Goal: Task Accomplishment & Management: Manage account settings

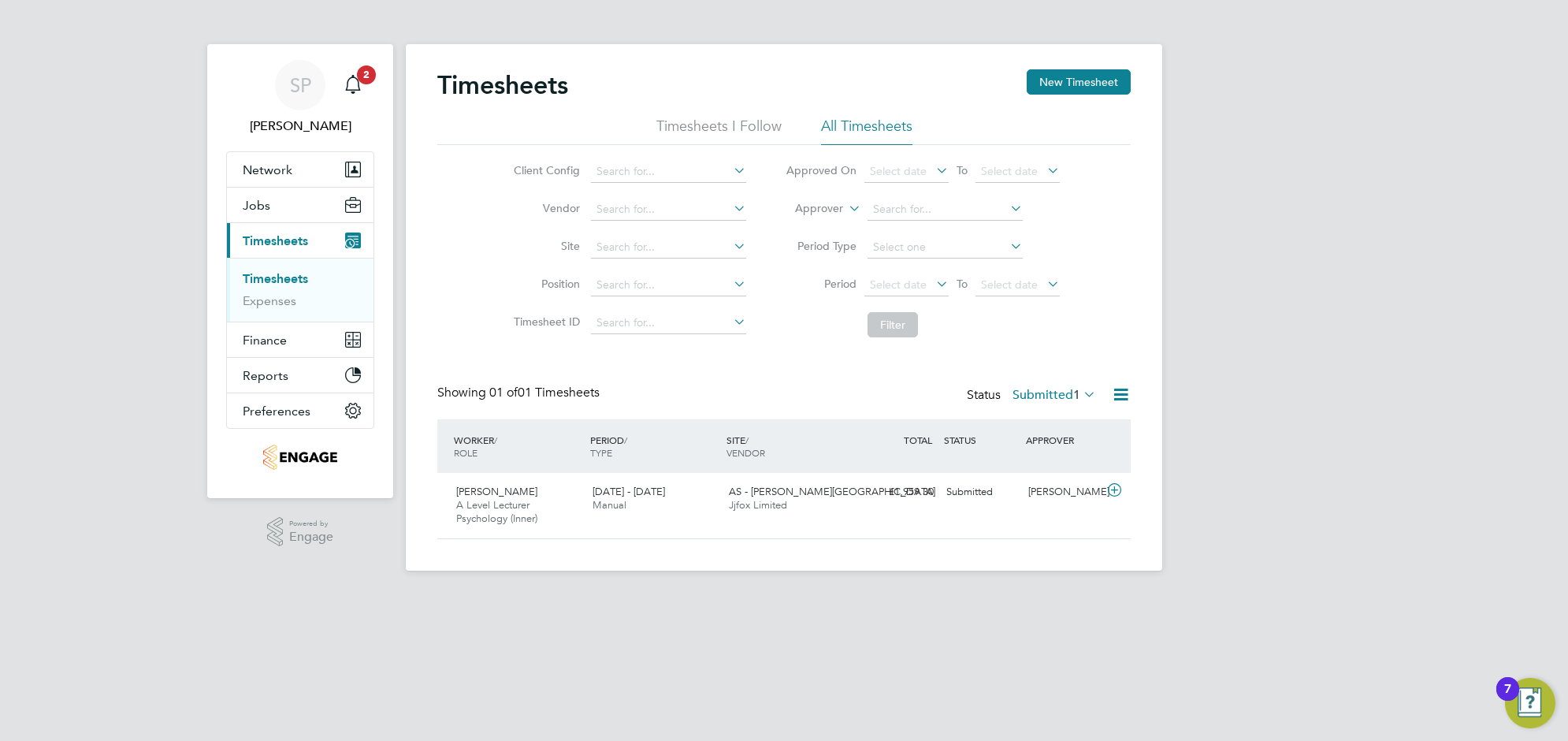
scroll to position [39, 136]
click at [277, 277] on link "Timesheets" at bounding box center [275, 278] width 65 height 15
click at [1046, 394] on label "Submitted 1" at bounding box center [1054, 394] width 83 height 16
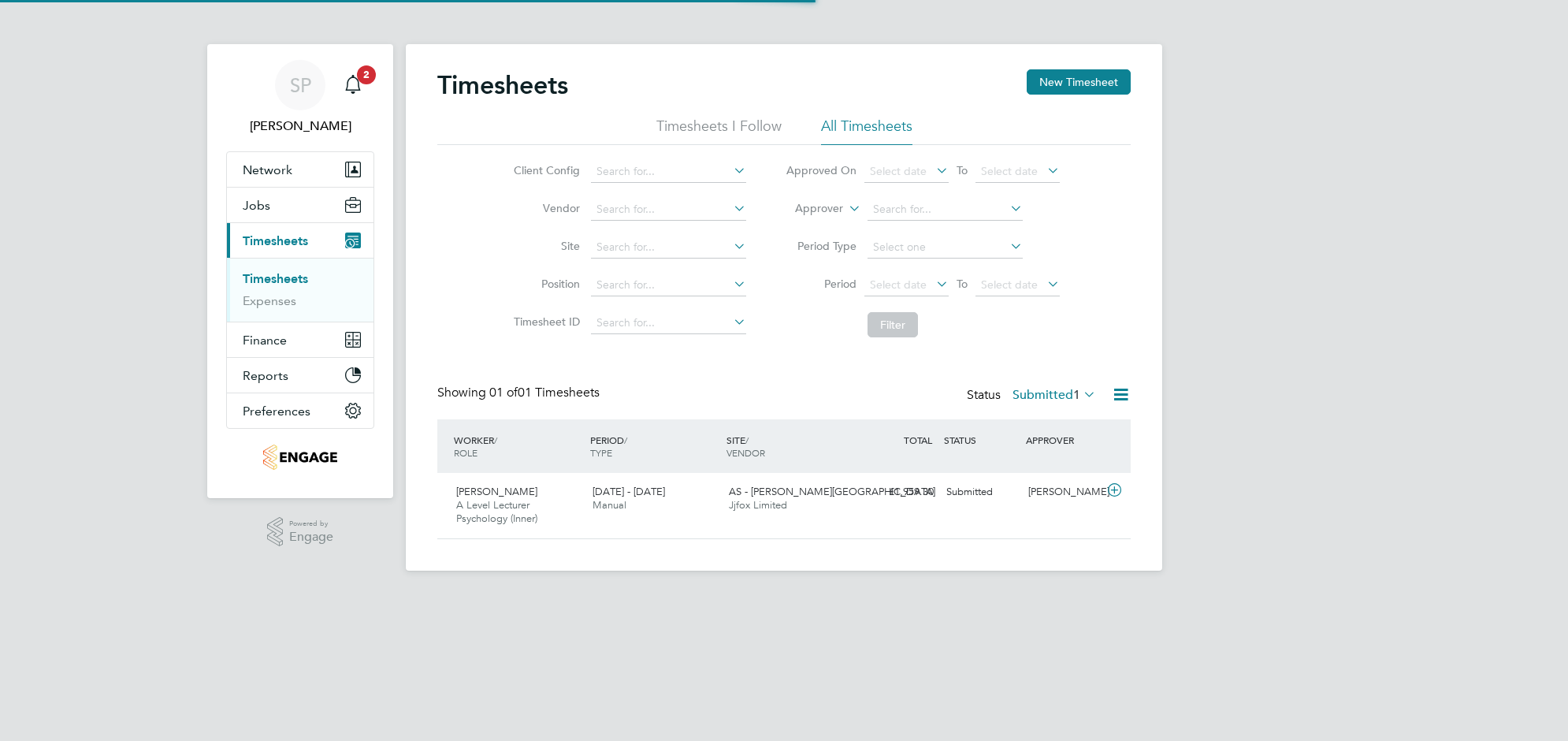
scroll to position [39, 136]
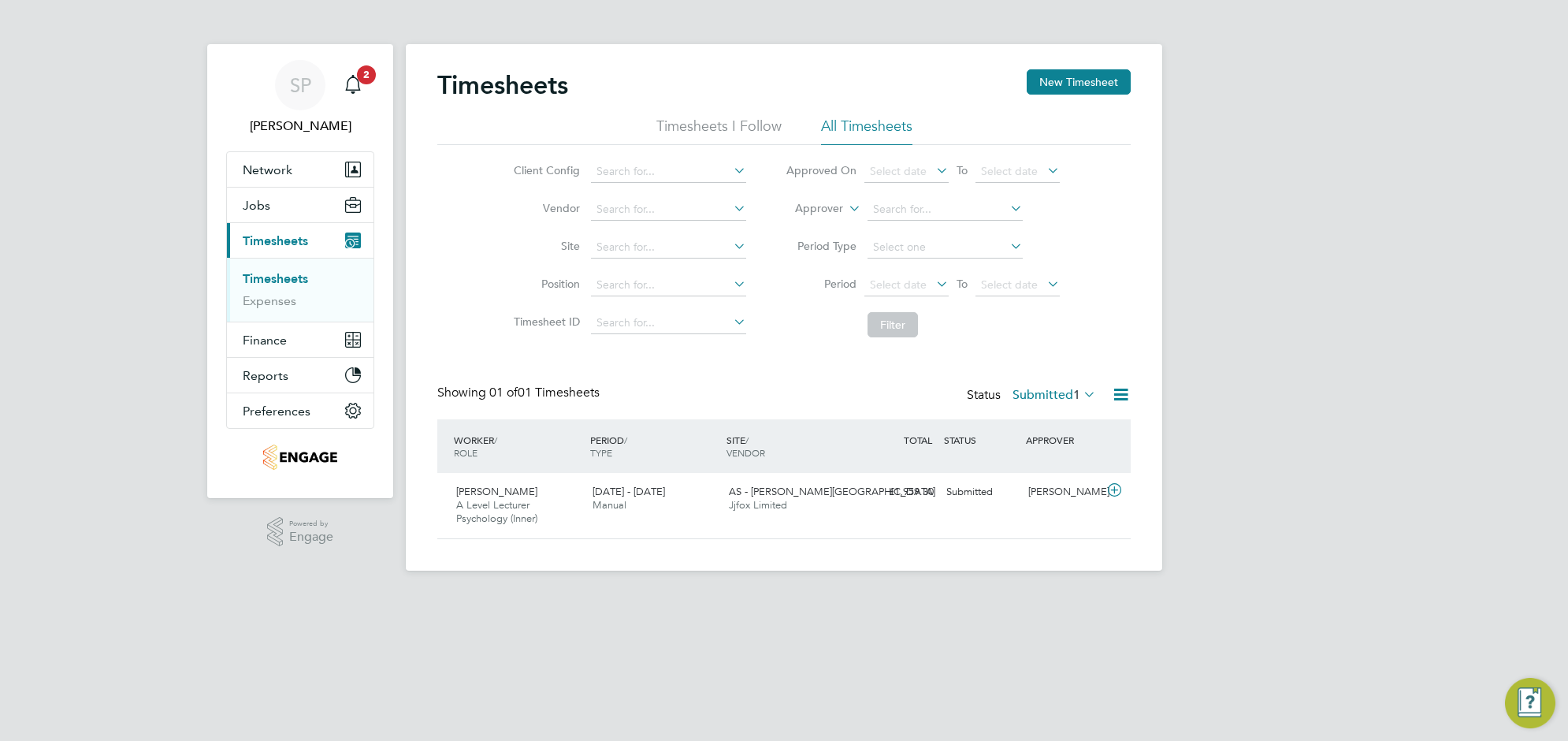
click at [839, 491] on div "AS - Attlee Academy Jjfox Limited" at bounding box center [791, 499] width 136 height 39
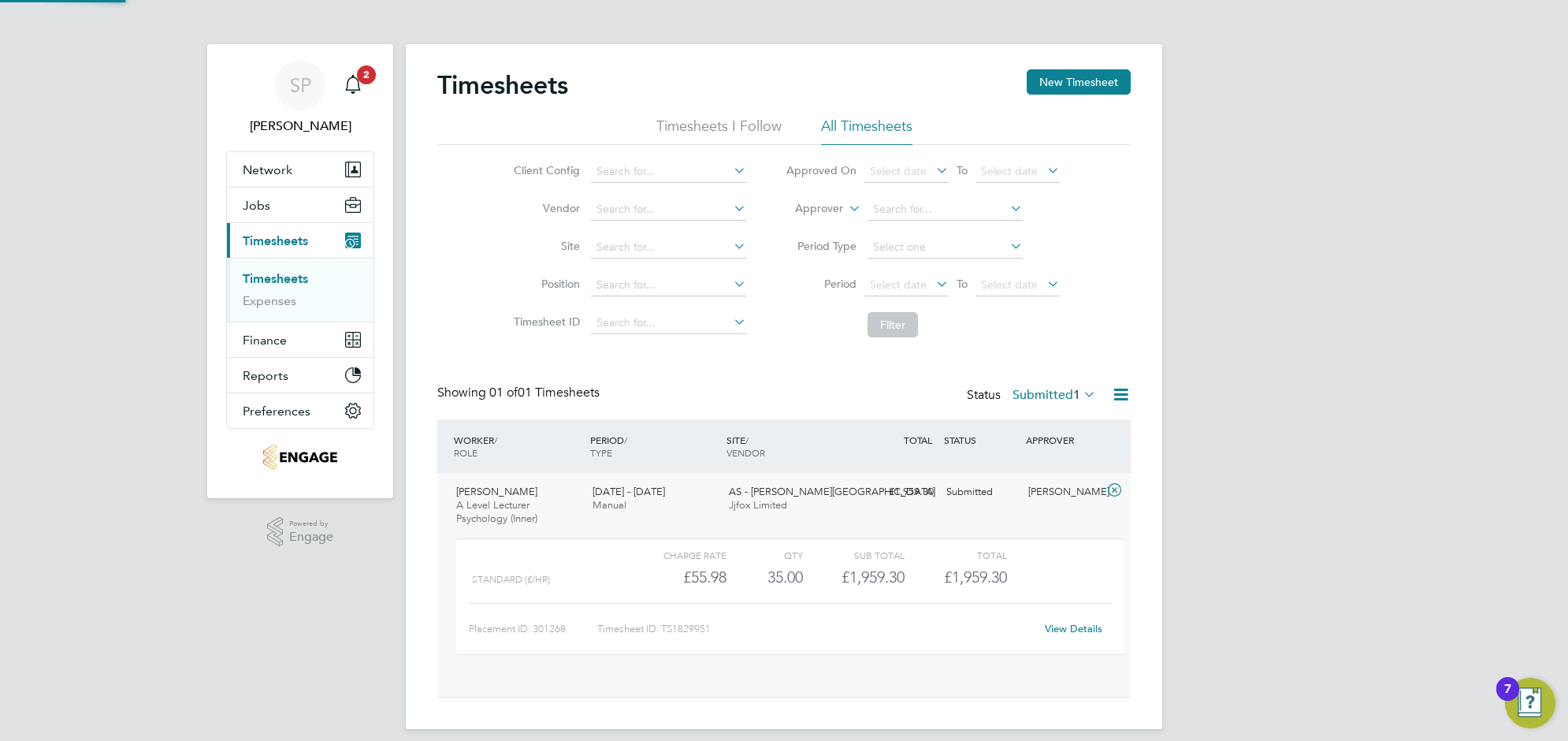
scroll to position [26, 153]
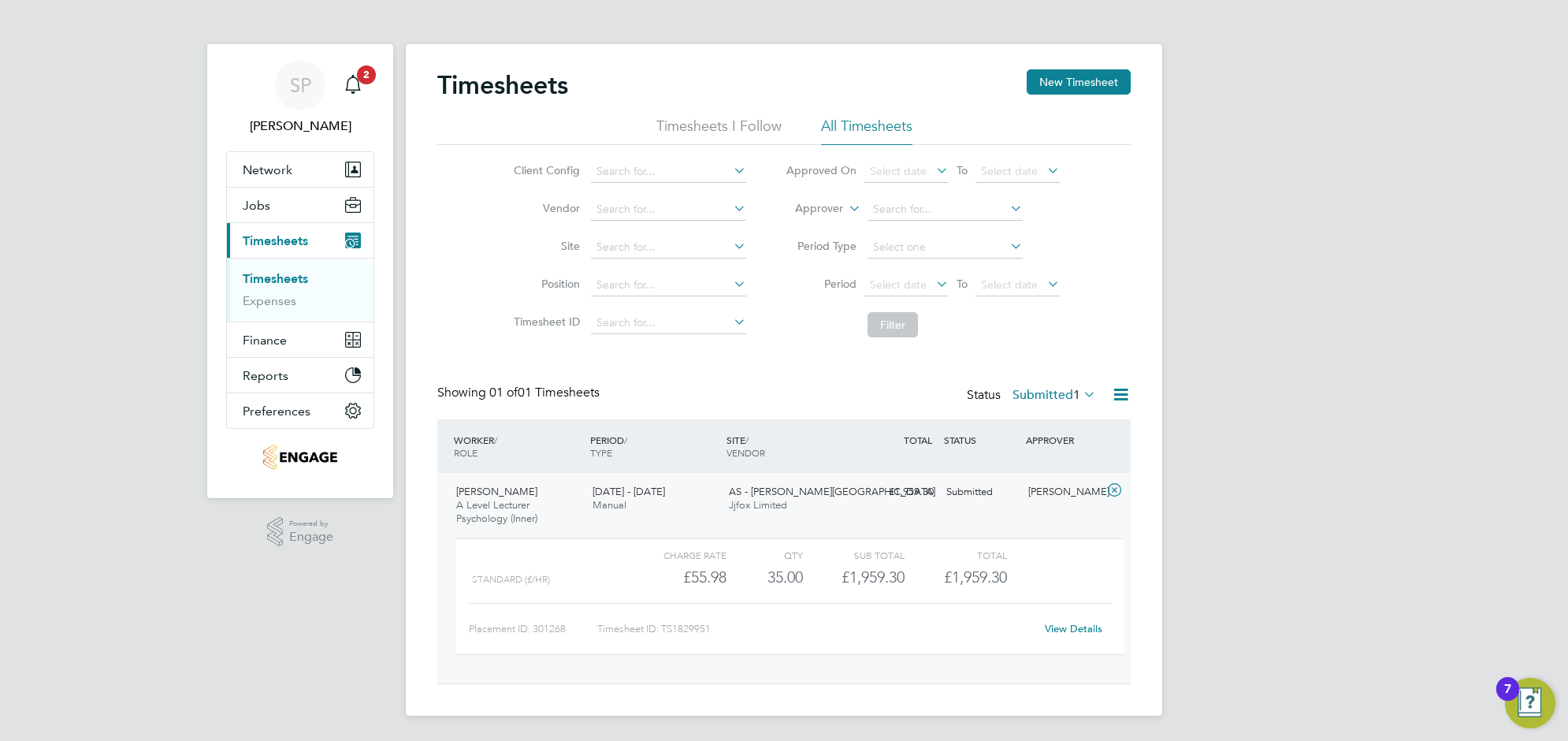
click at [1087, 632] on link "View Details" at bounding box center [1073, 628] width 57 height 13
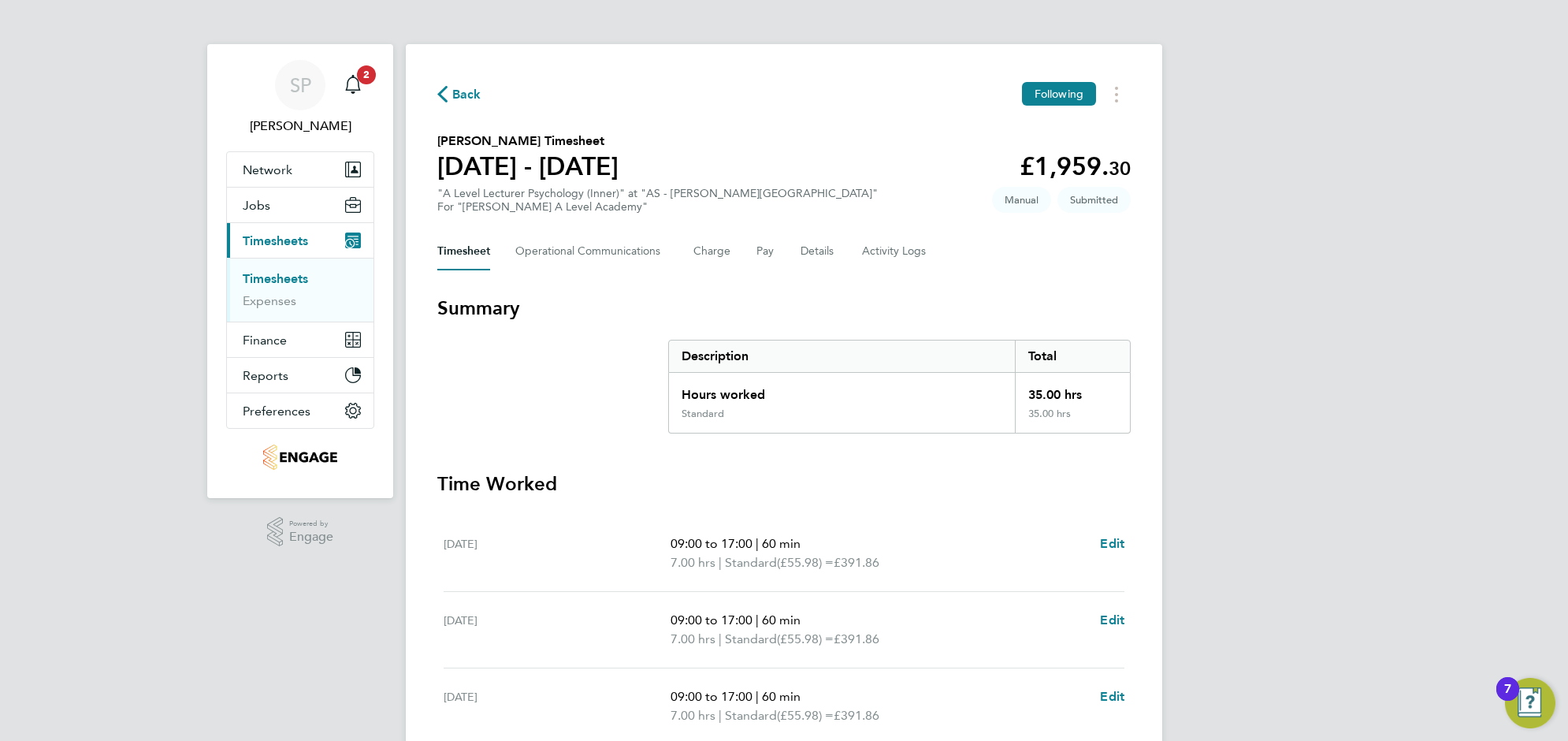
click at [113, 197] on div "SP [PERSON_NAME] Notifications 2 Applications: Network Team Members Businesses …" at bounding box center [784, 575] width 1568 height 1151
click at [884, 258] on Logs-tab "Activity Logs" at bounding box center [894, 251] width 66 height 38
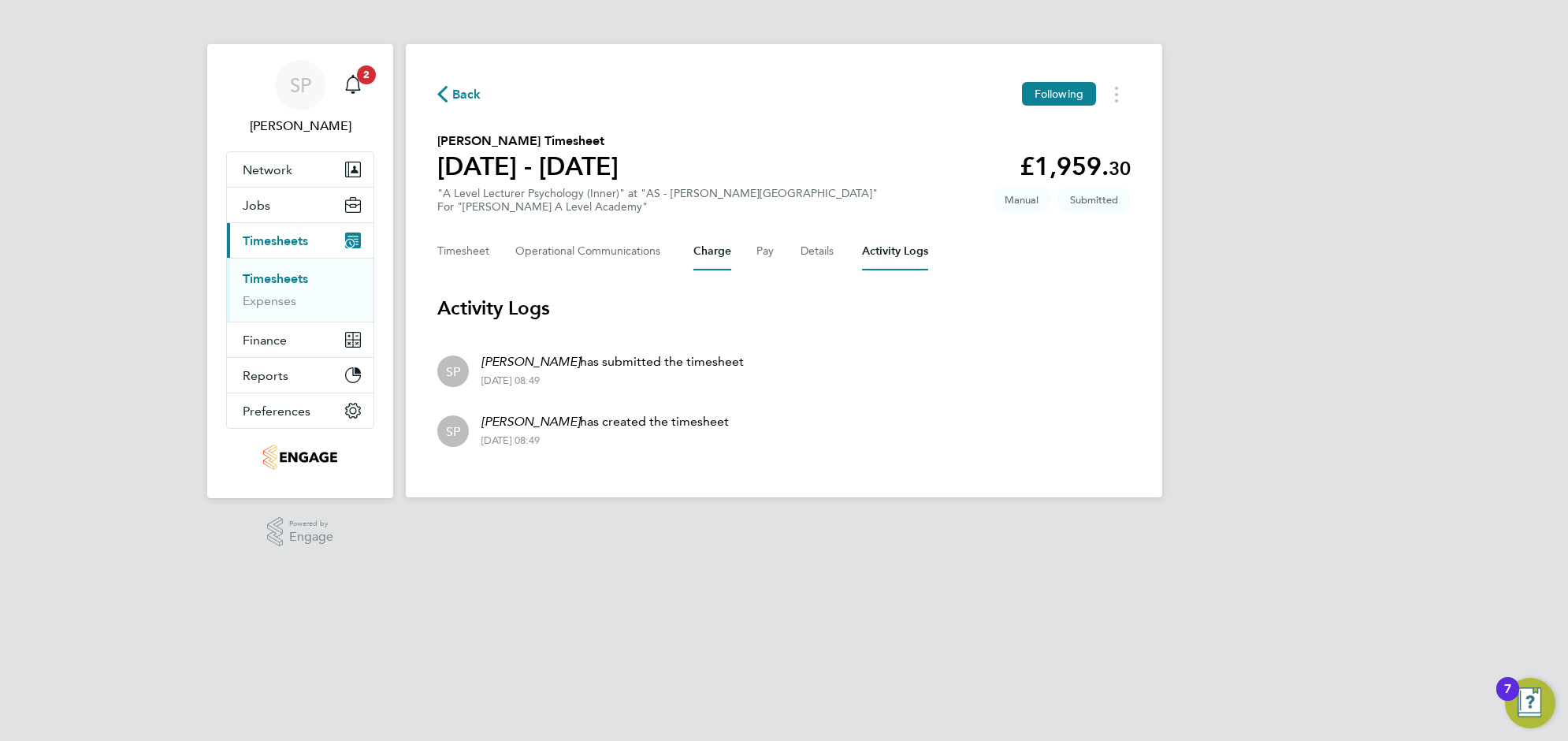
click at [696, 252] on button "Charge" at bounding box center [712, 251] width 38 height 38
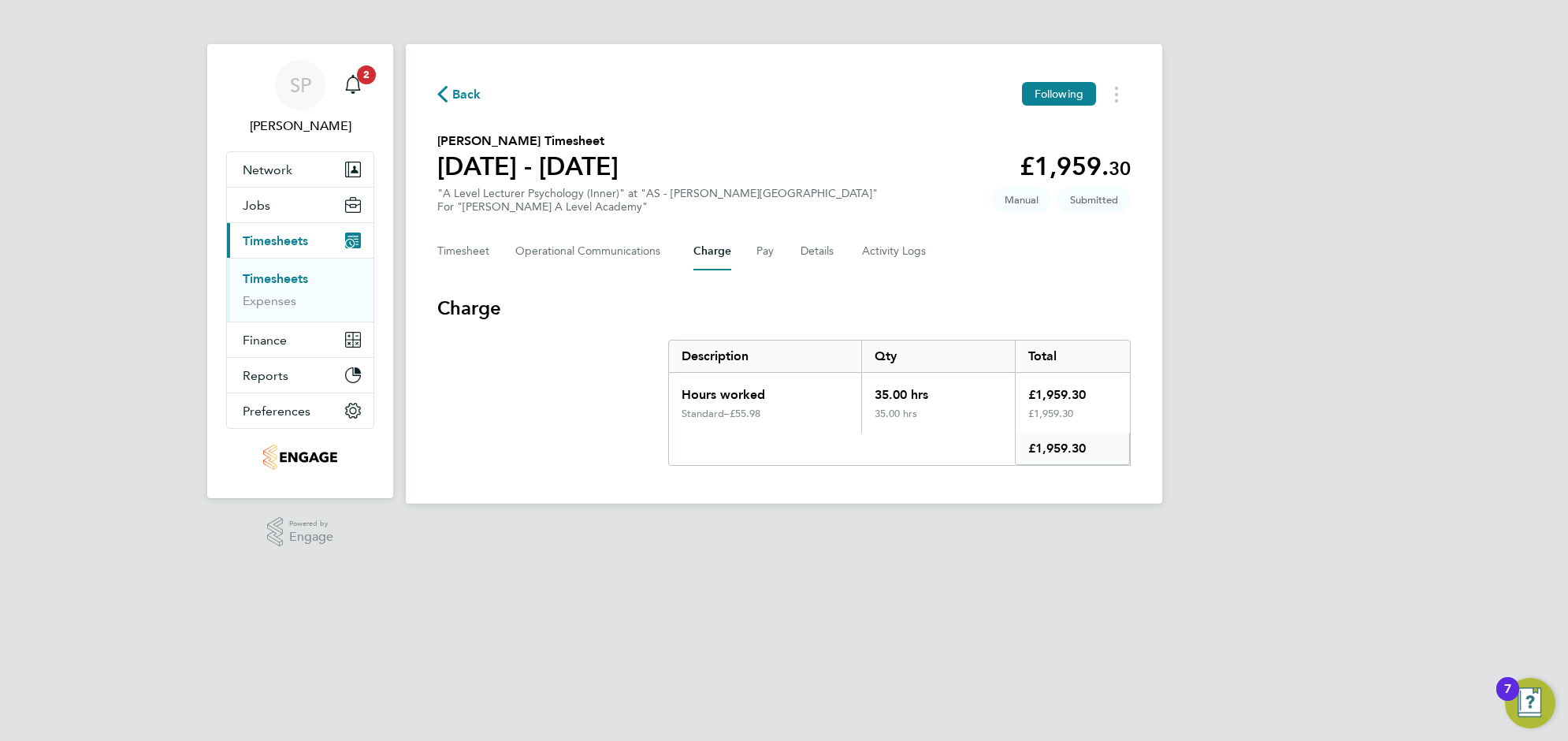
click at [250, 242] on span "Timesheets" at bounding box center [275, 241] width 65 height 15
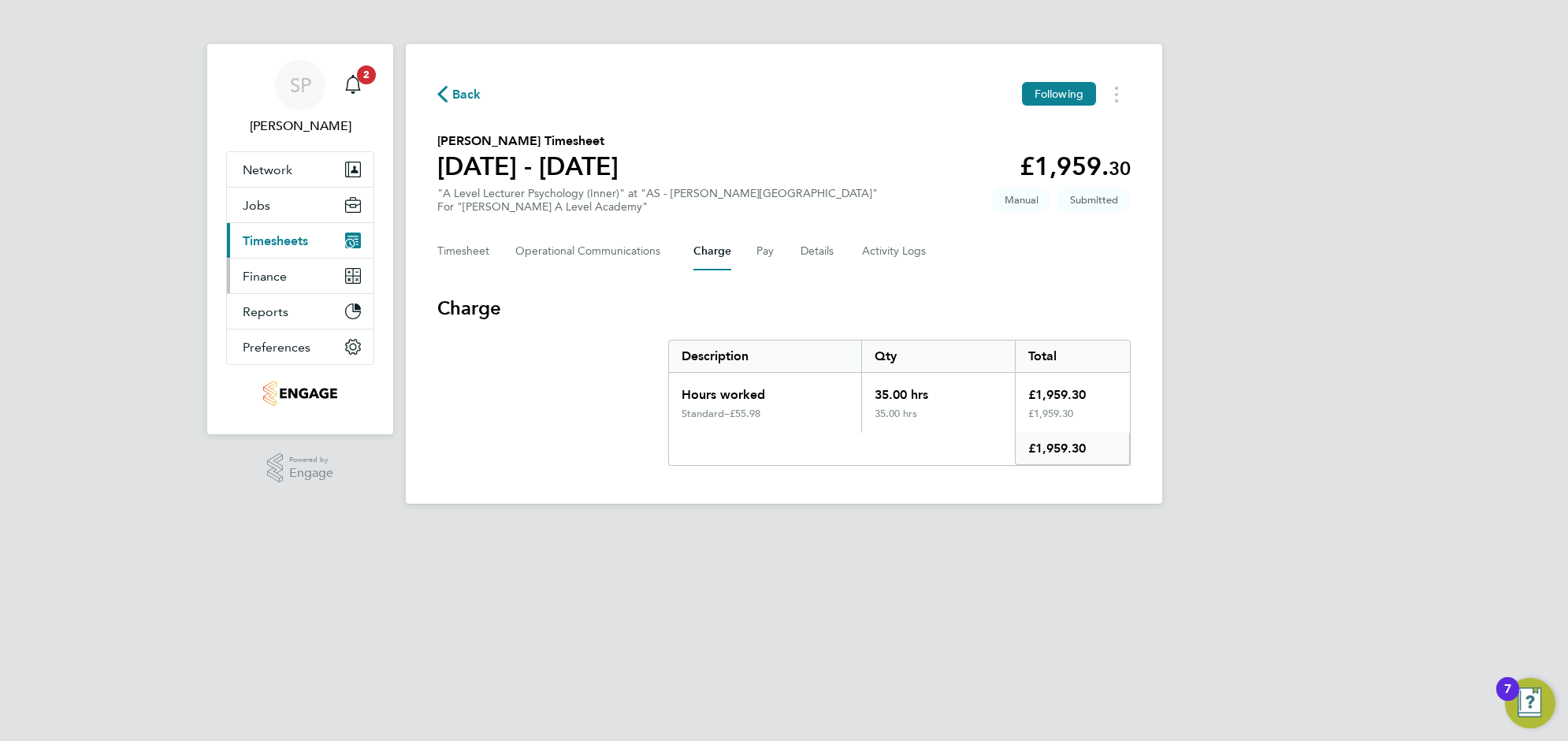
click at [264, 273] on span "Finance" at bounding box center [264, 276] width 44 height 15
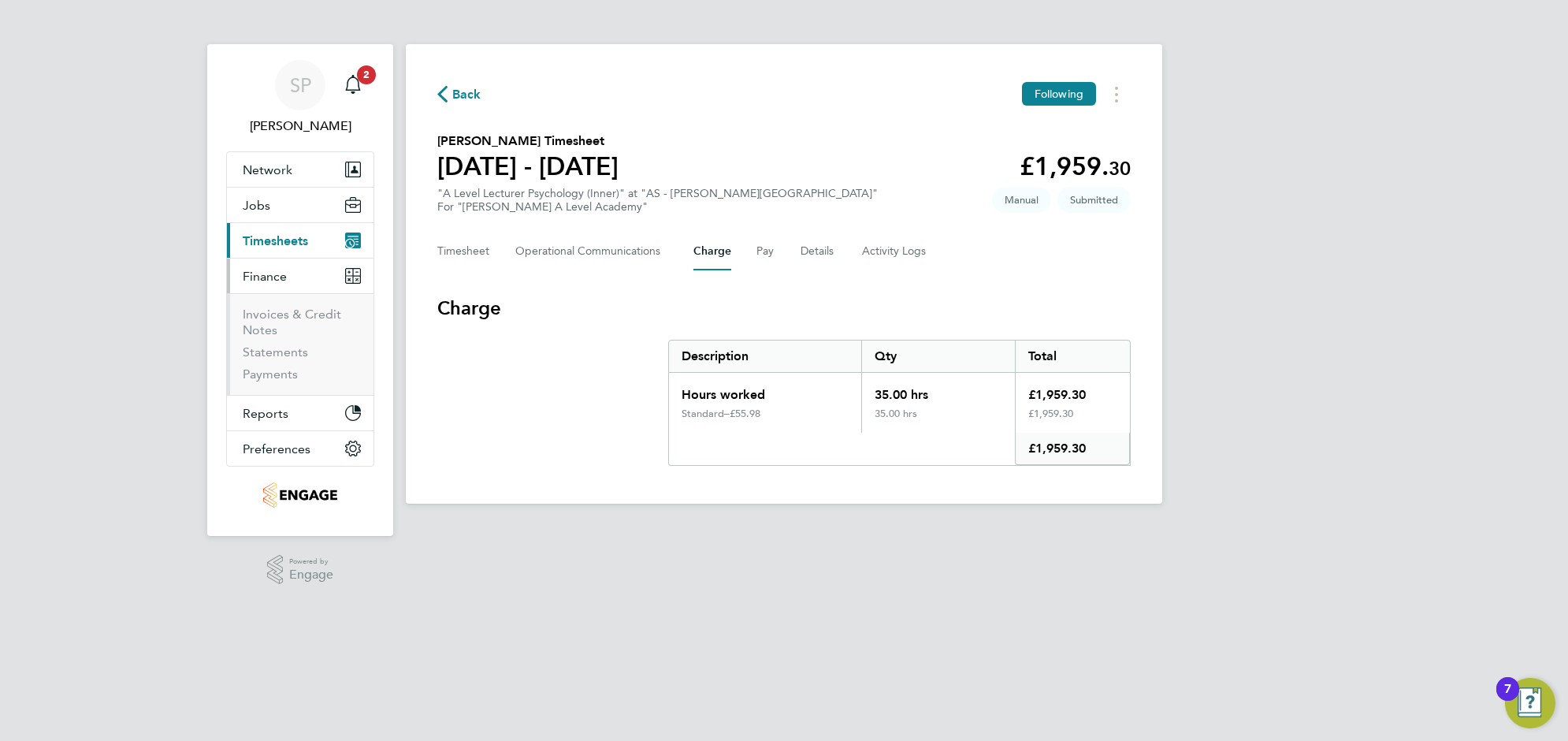
click at [270, 252] on button "Current page: Timesheets" at bounding box center [300, 240] width 147 height 34
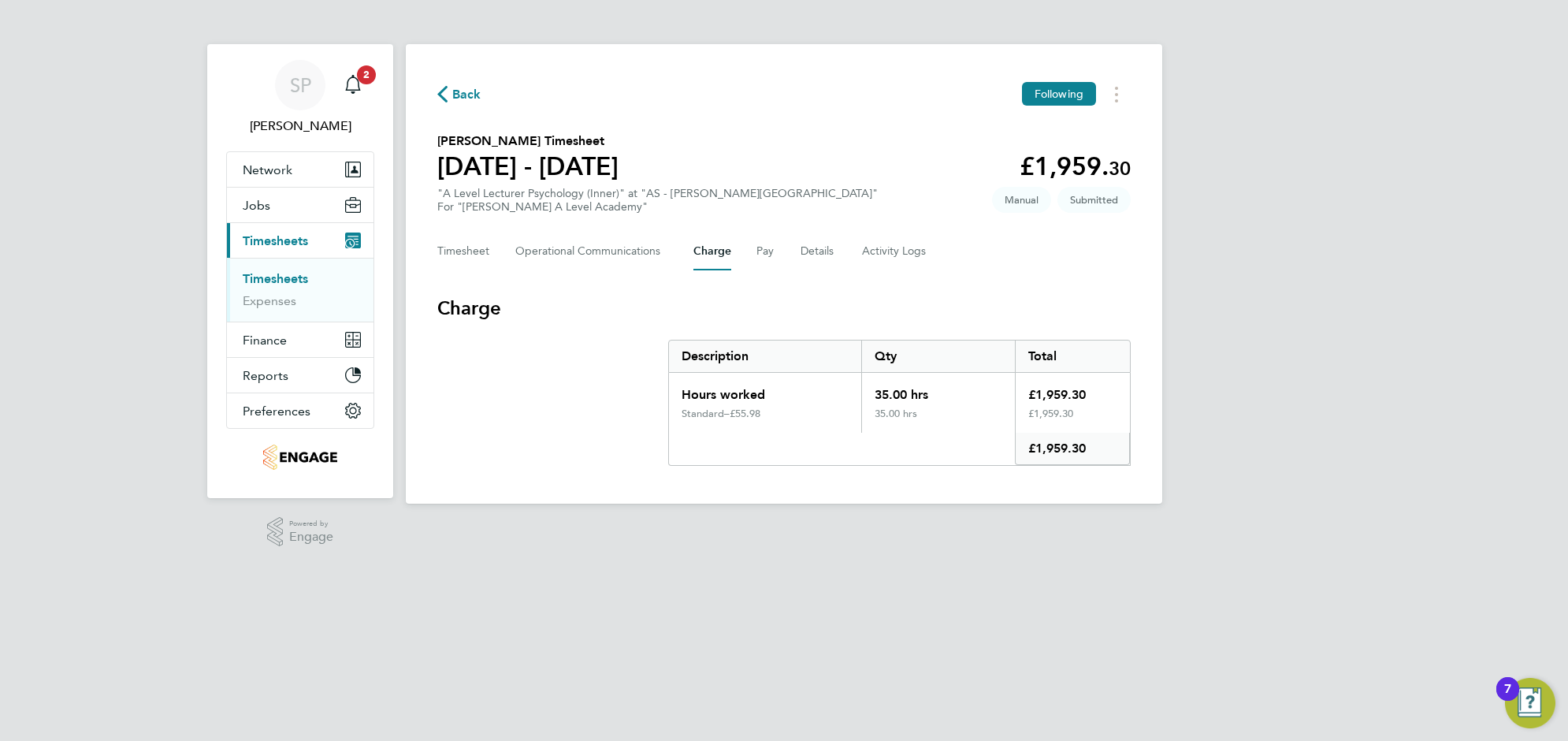
click at [276, 278] on link "Timesheets" at bounding box center [275, 278] width 65 height 15
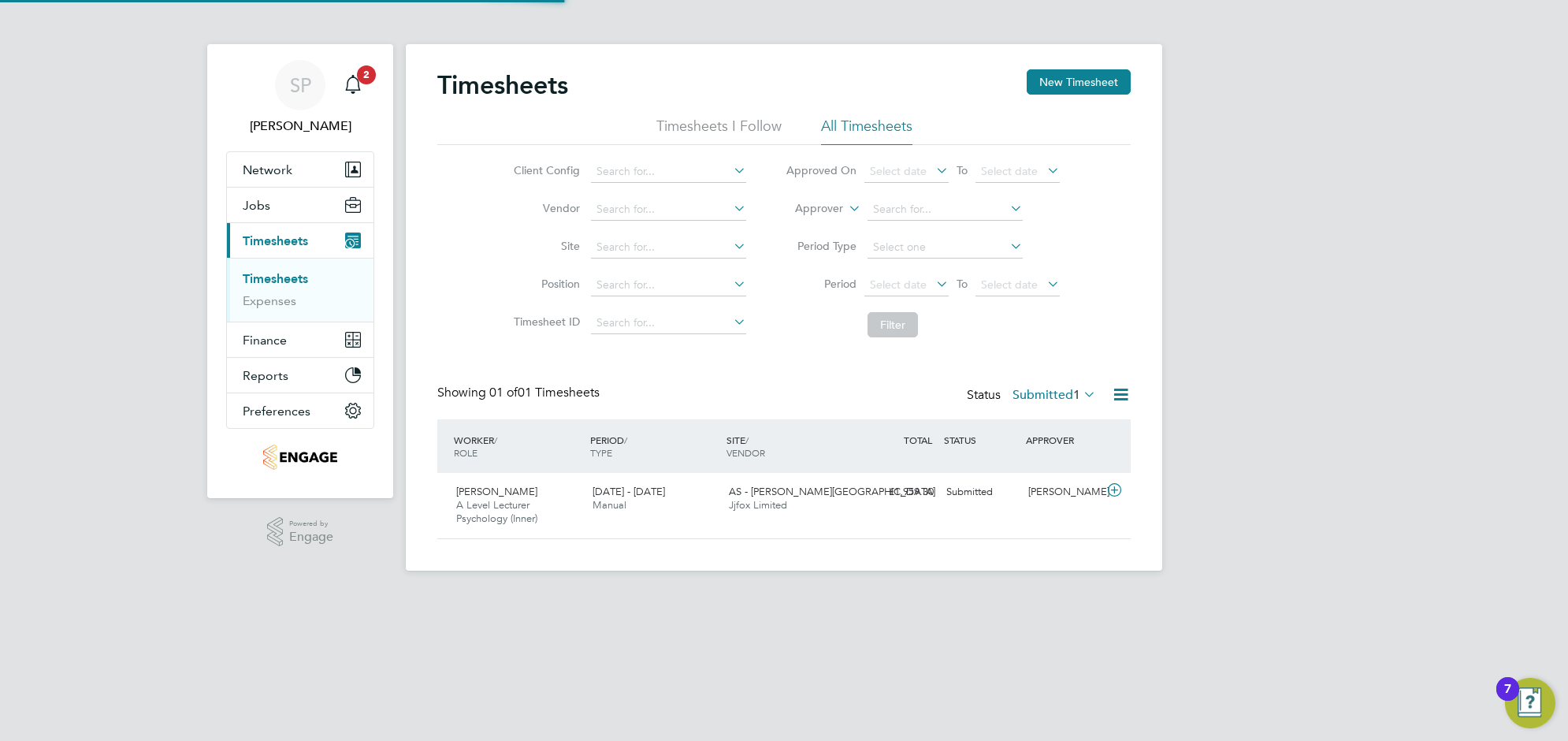
scroll to position [39, 136]
click at [791, 515] on div "AS - Attlee Academy Jjfox Limited" at bounding box center [791, 499] width 136 height 39
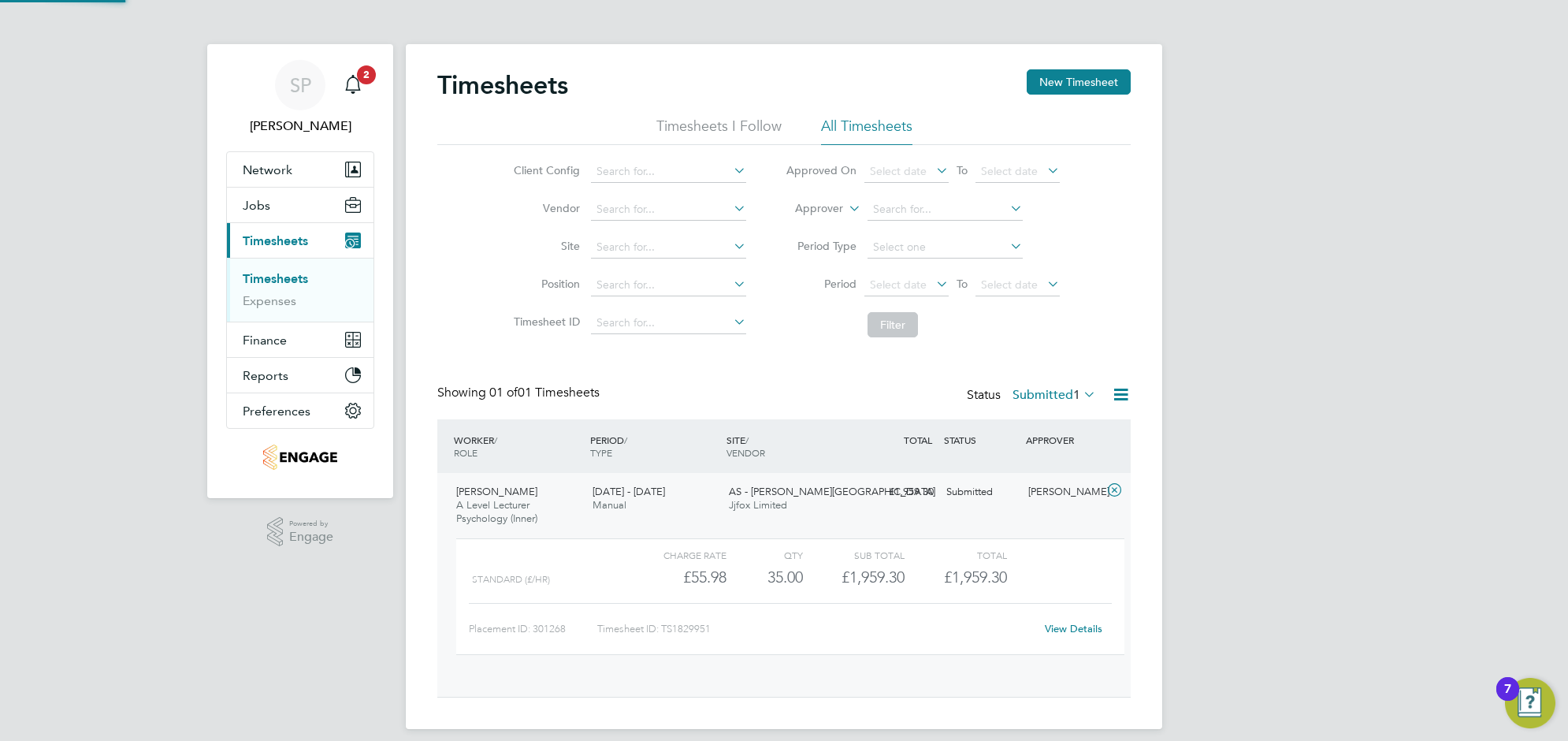
scroll to position [26, 153]
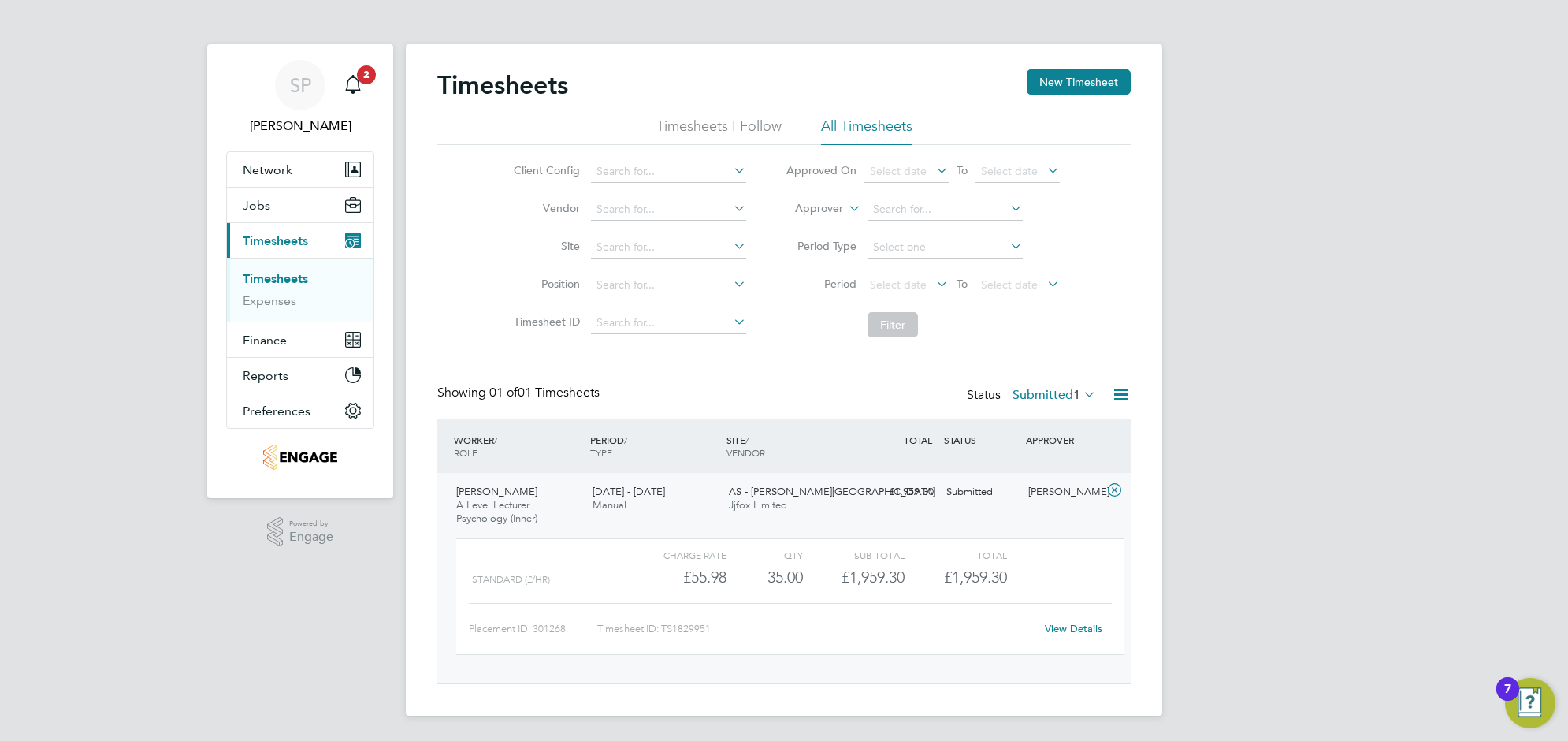
click at [986, 568] on span "£1,959.30" at bounding box center [975, 576] width 63 height 19
click at [758, 588] on div "35.00" at bounding box center [764, 577] width 77 height 26
click at [1066, 636] on div "View Details" at bounding box center [1073, 628] width 78 height 25
click at [1065, 634] on link "View Details" at bounding box center [1073, 628] width 57 height 13
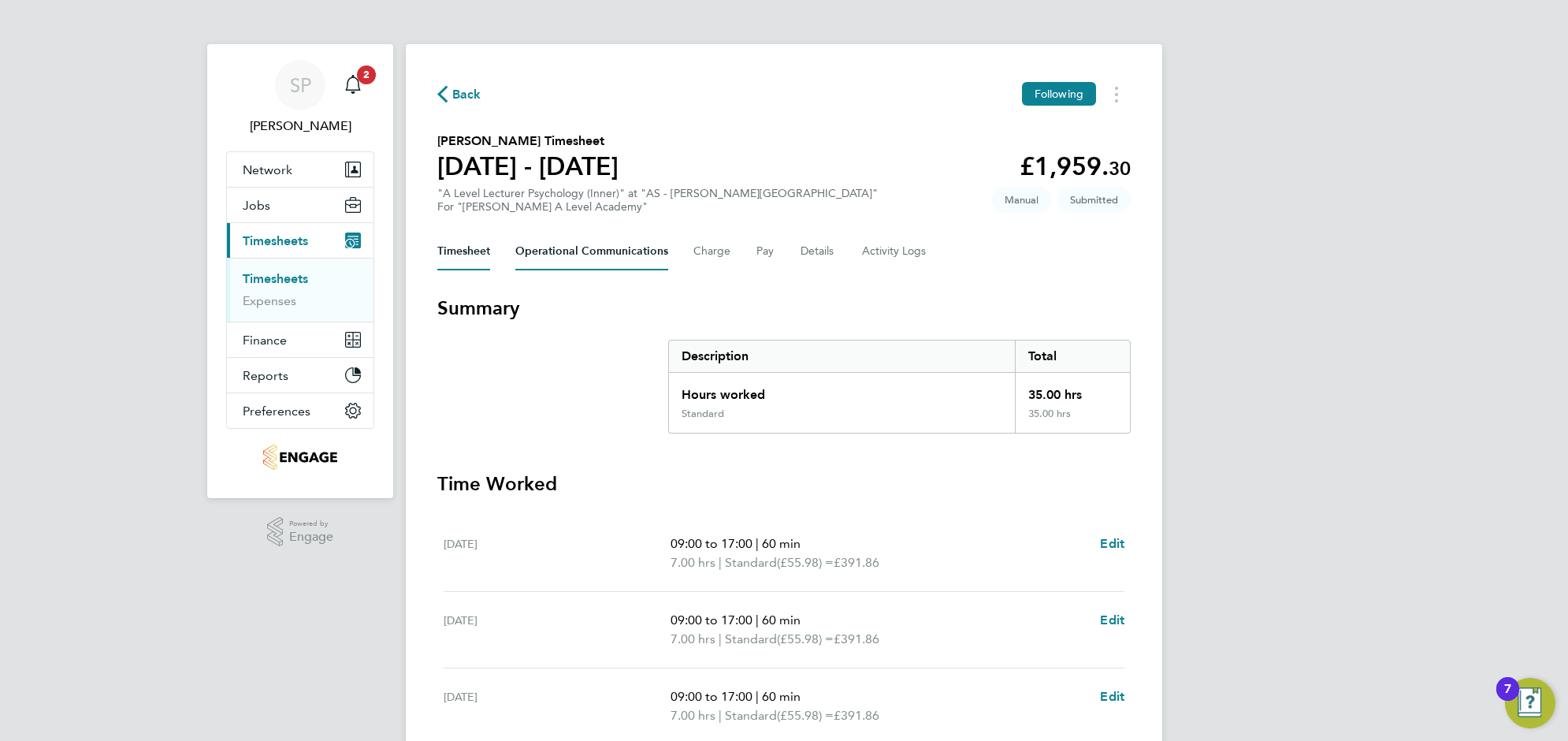
click at [575, 250] on Communications-tab "Operational Communications" at bounding box center [591, 251] width 153 height 38
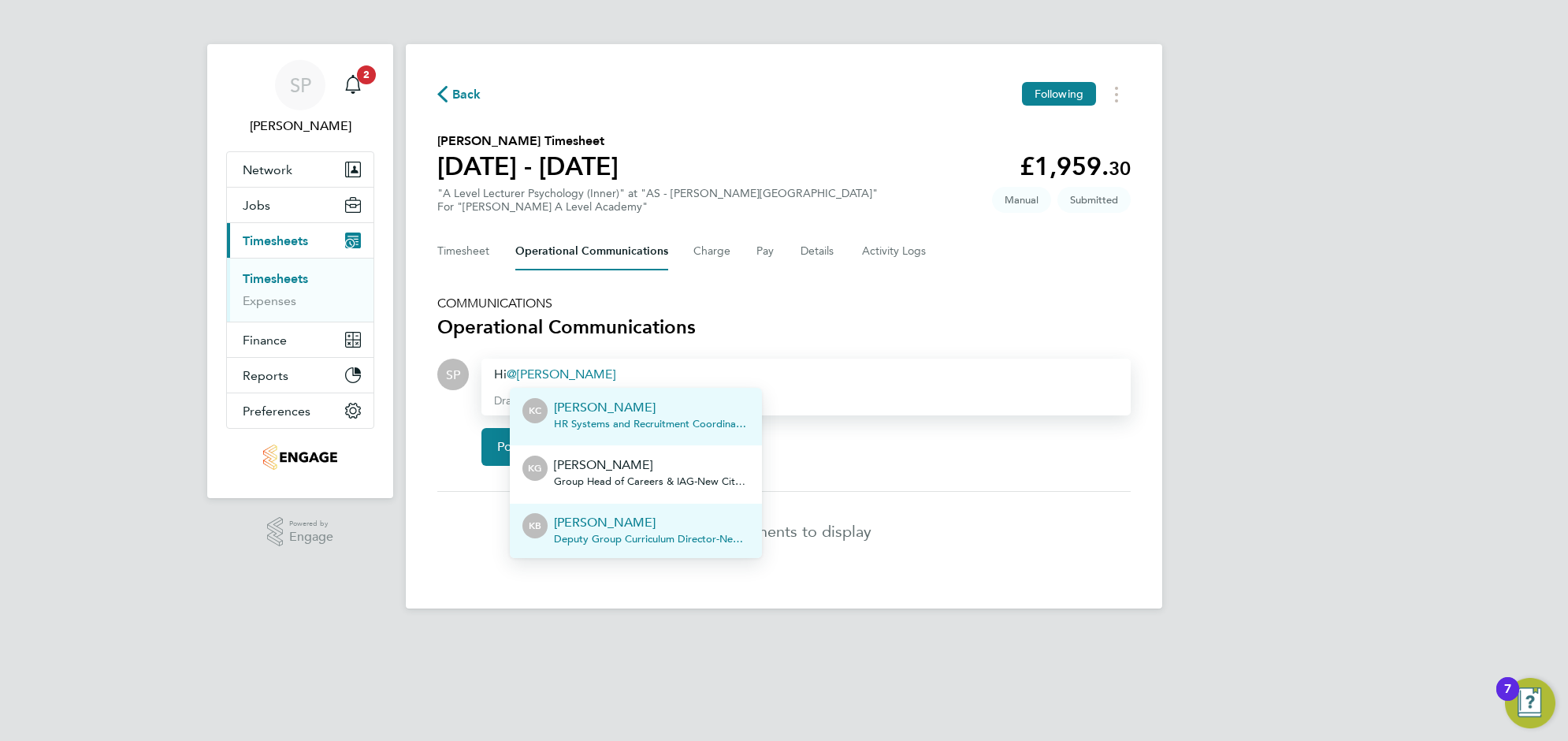
click at [600, 521] on p "[PERSON_NAME]" at bounding box center [651, 522] width 195 height 19
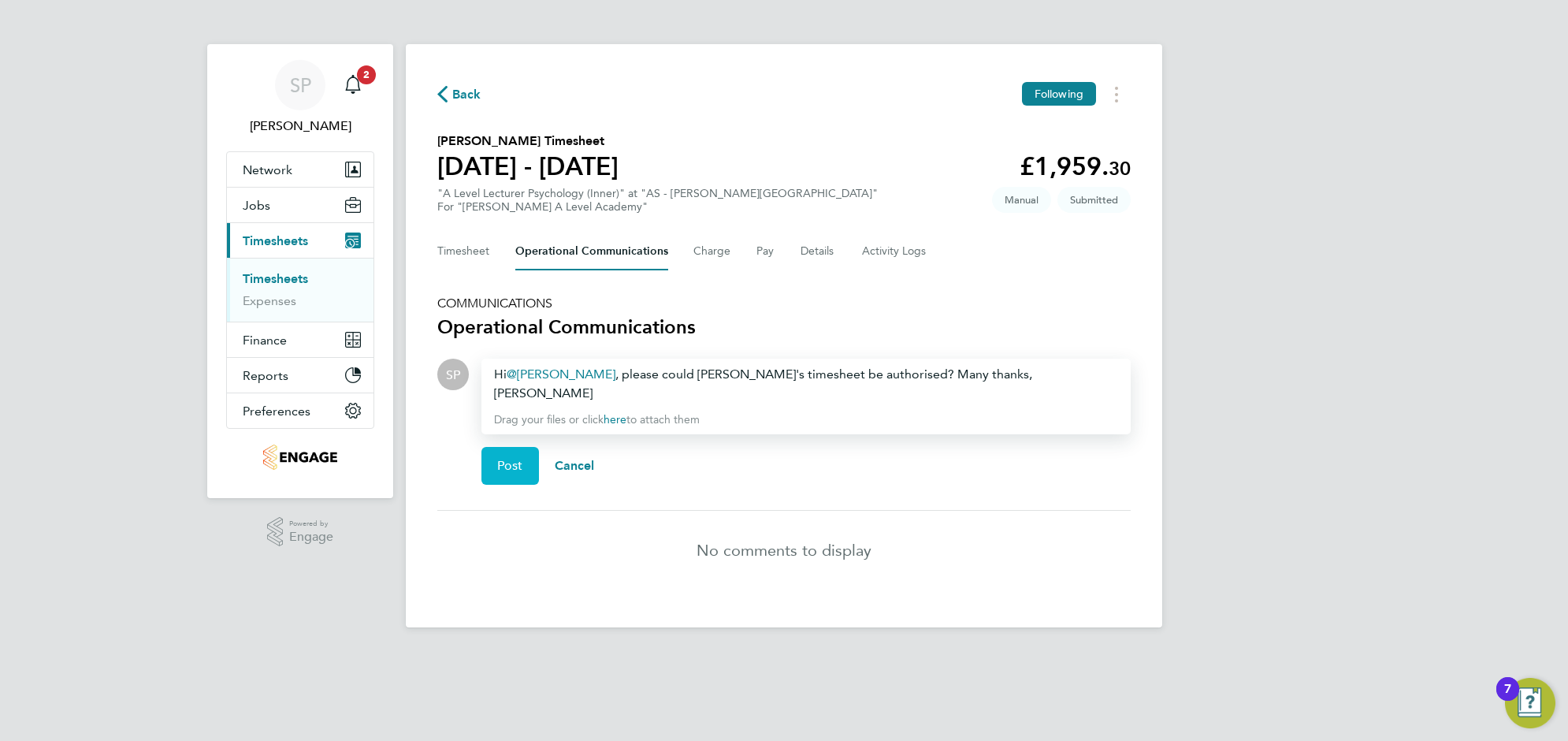
click at [500, 457] on button "Post" at bounding box center [510, 466] width 57 height 38
